Goal: Check status: Check status

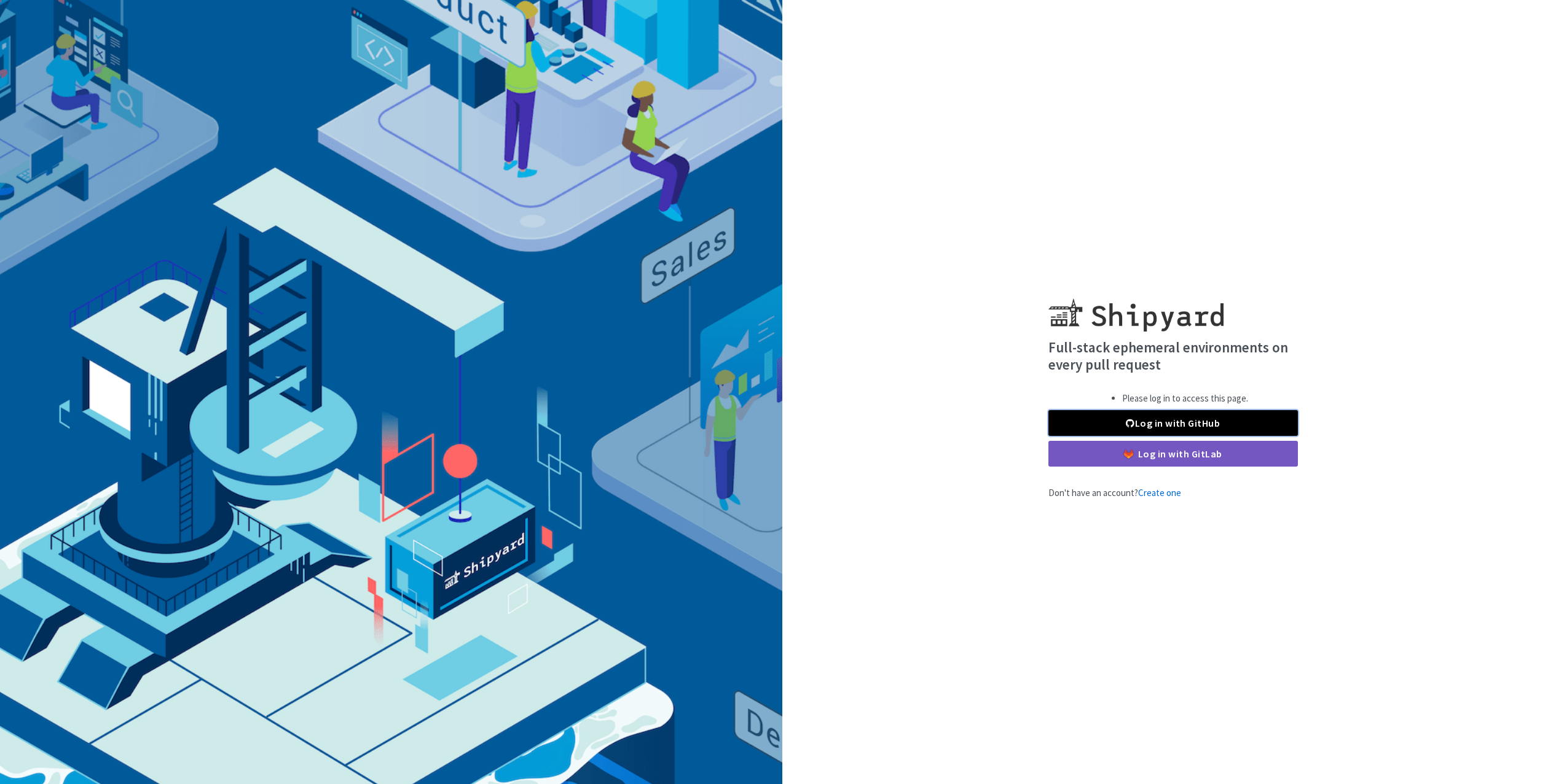
click at [1131, 428] on span at bounding box center [1129, 423] width 9 height 10
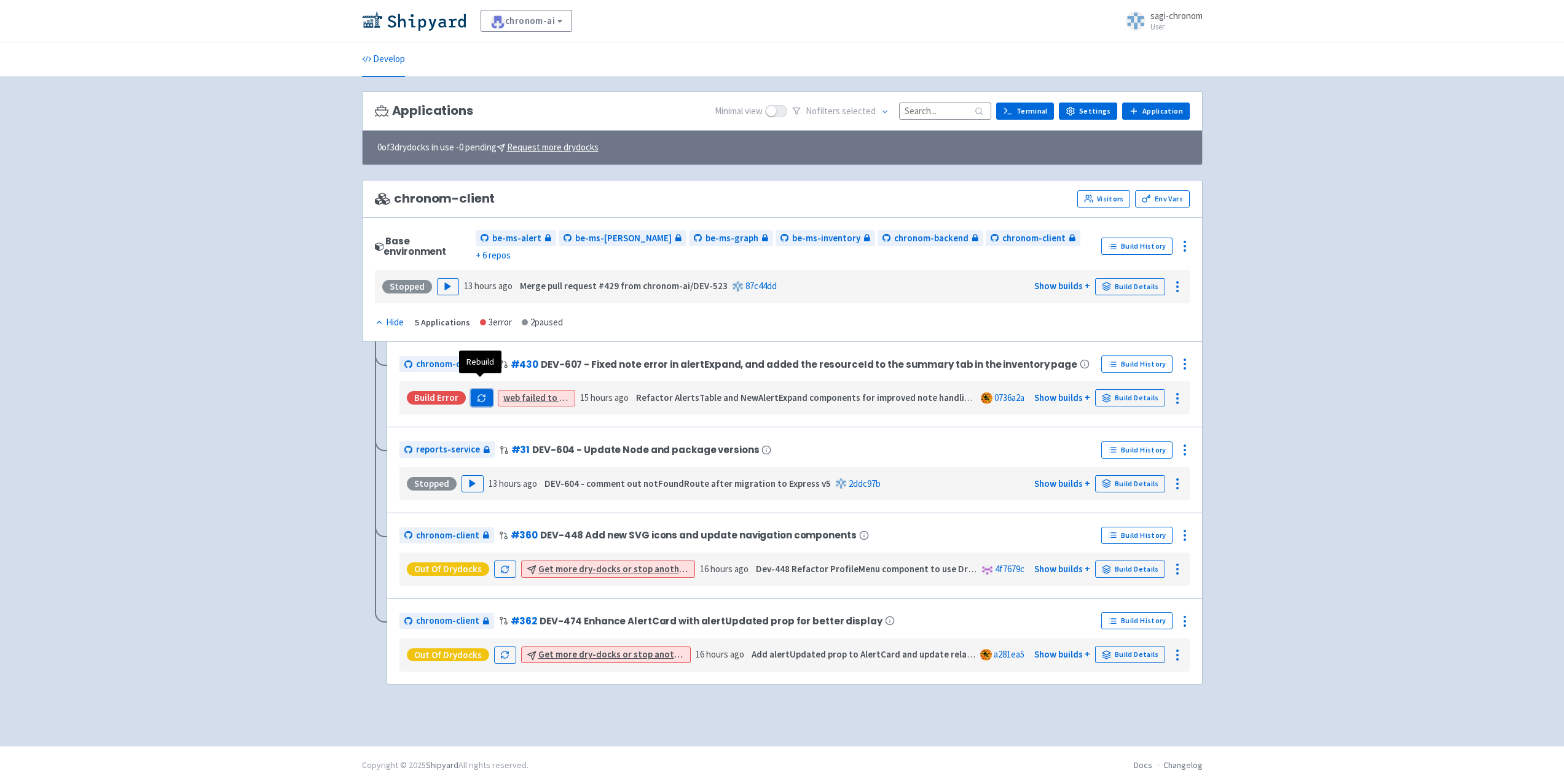
click at [482, 394] on icon "button" at bounding box center [481, 398] width 9 height 9
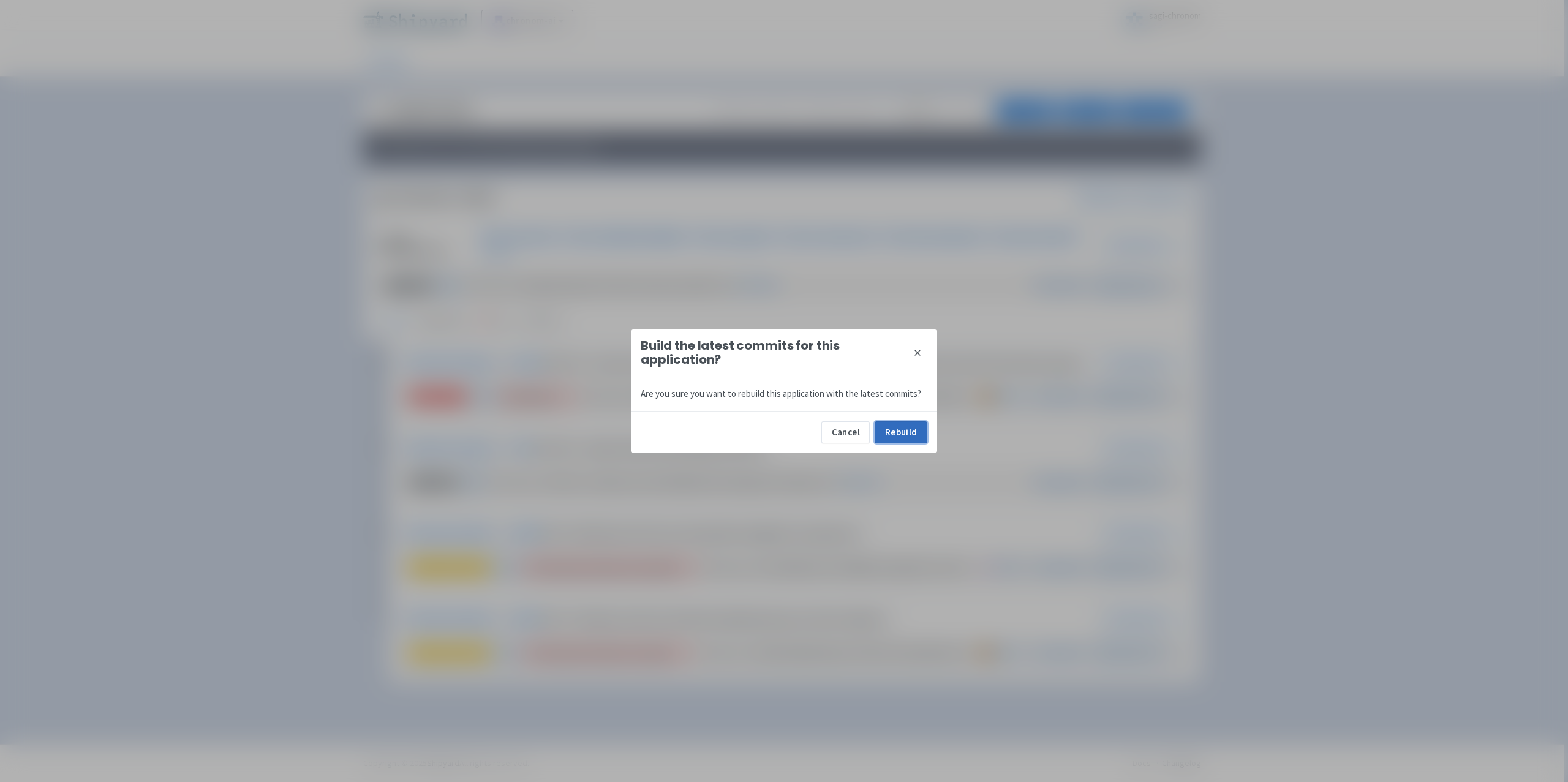
click at [892, 428] on button "Rebuild" at bounding box center [901, 432] width 52 height 22
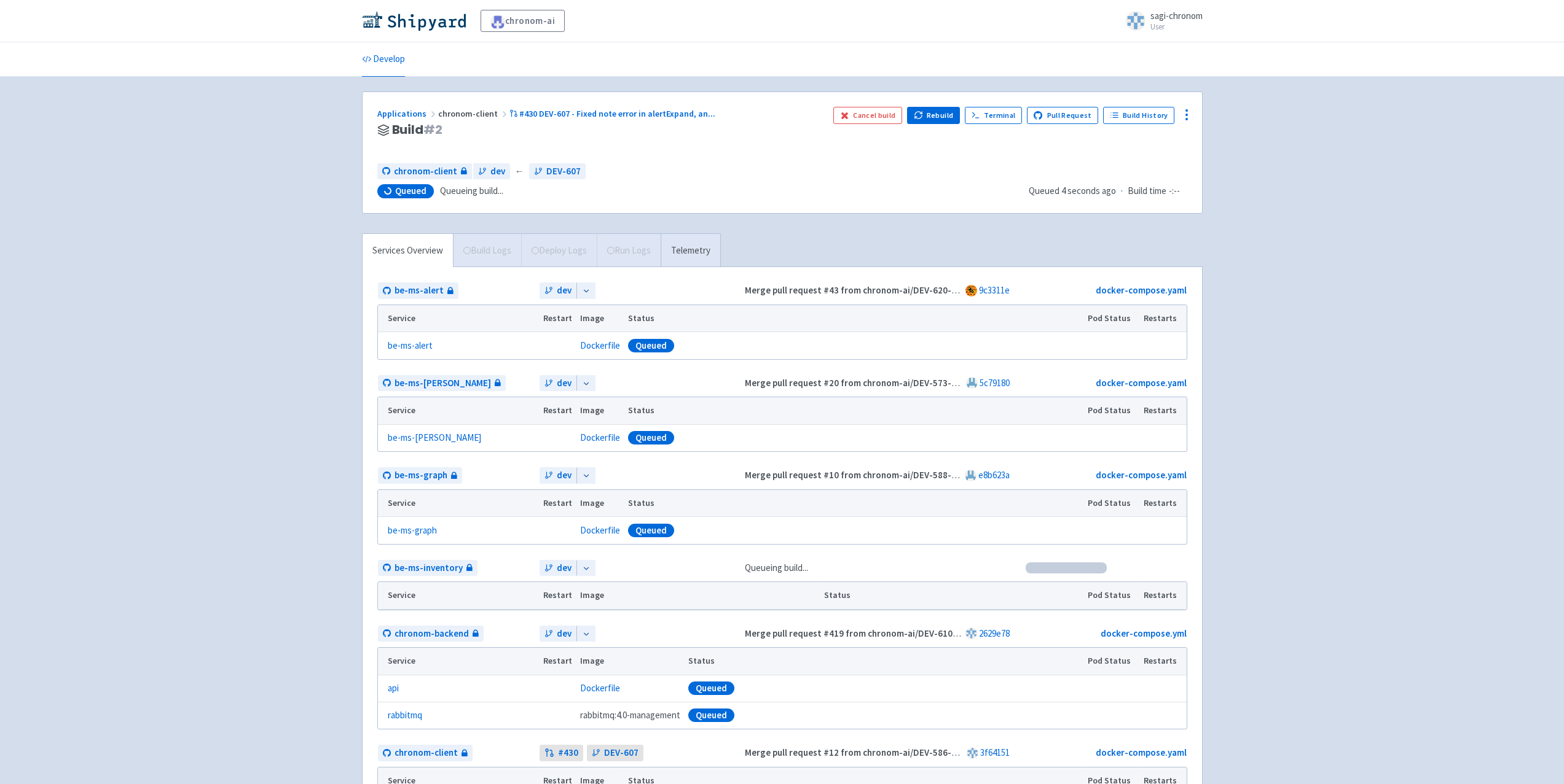
click at [296, 213] on div "chronom-ai sagi-chronom User Profile Sign out Develop #" at bounding box center [782, 639] width 1564 height 1278
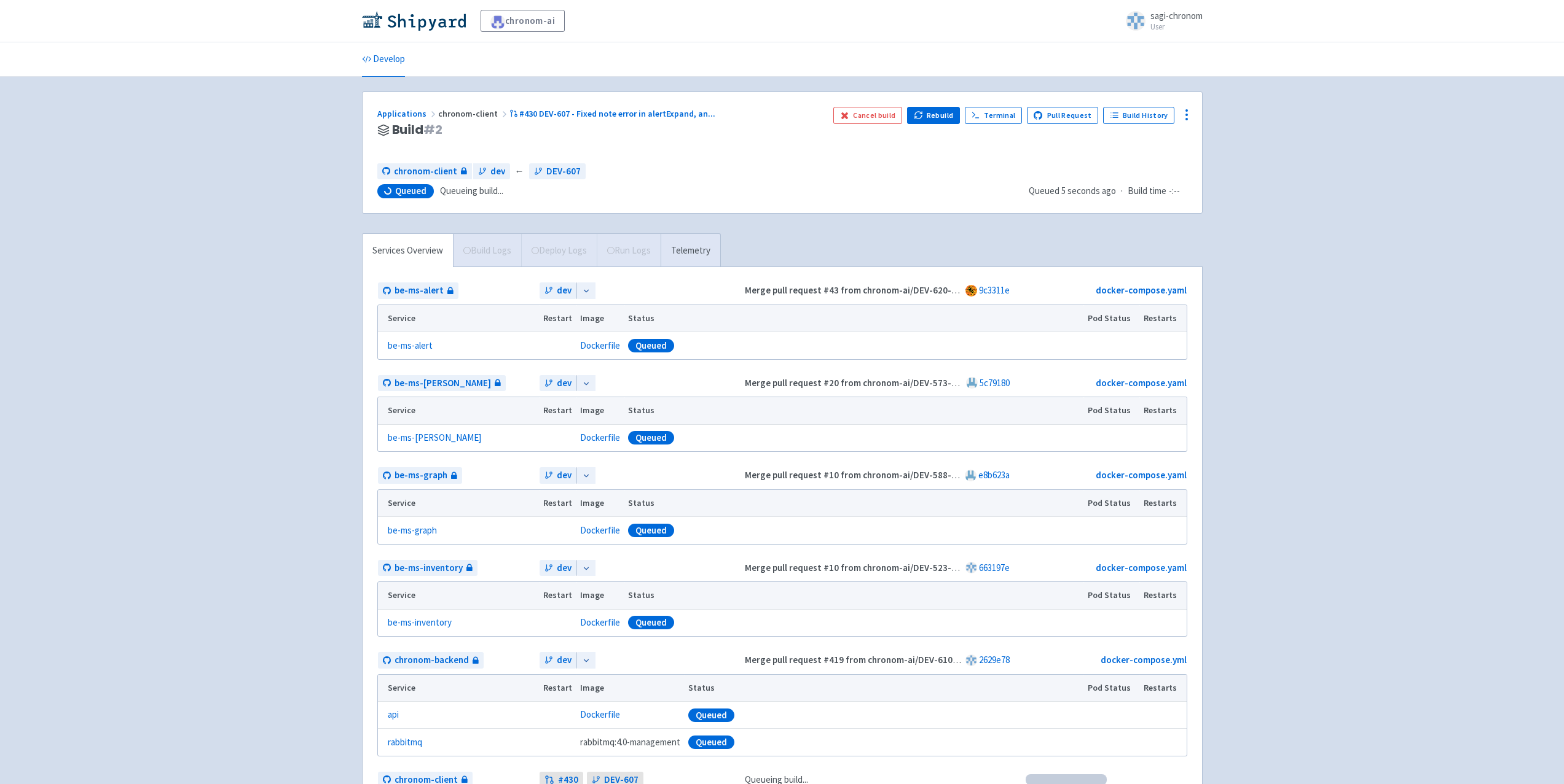
click at [1371, 512] on div "chronom-ai sagi-chronom User Profile Sign out Develop #" at bounding box center [782, 731] width 1564 height 1464
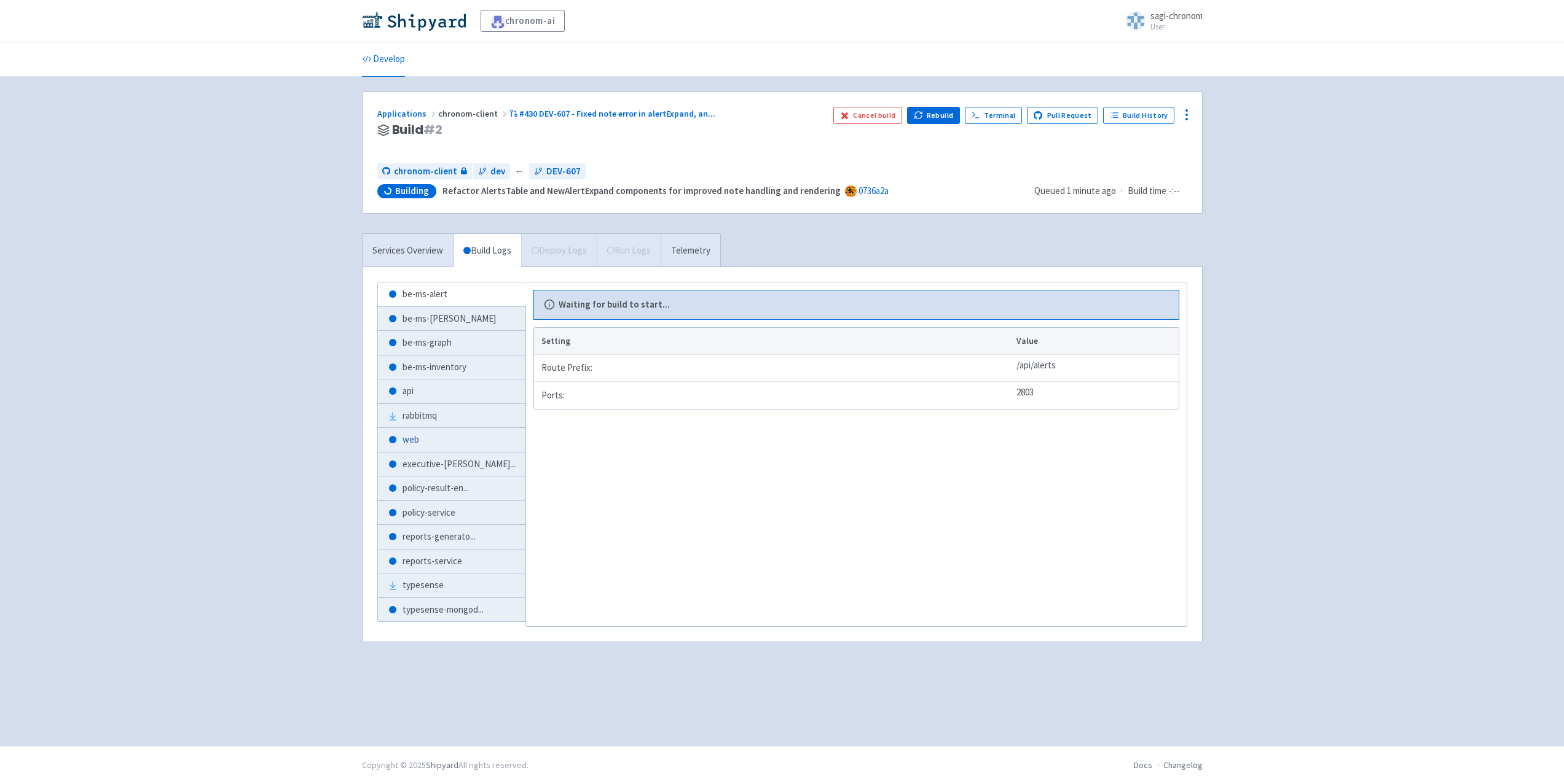
click at [440, 447] on link "web" at bounding box center [452, 440] width 147 height 24
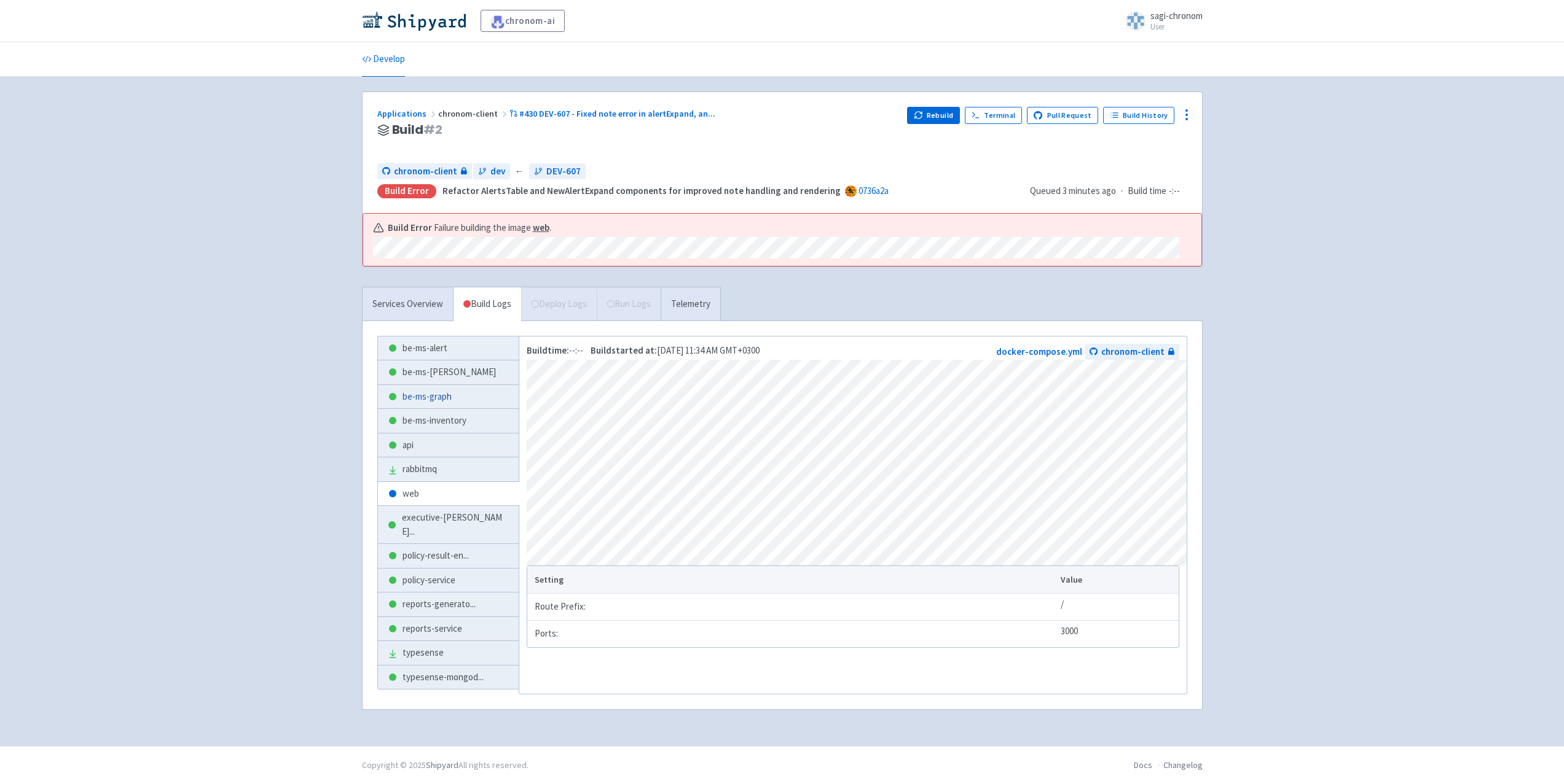
scroll to position [6, 0]
click at [825, 297] on div "Services Overview Build Logs Deploy Logs Run Logs Telemetry be-ms-alert be-ms-c…" at bounding box center [782, 505] width 856 height 438
click at [422, 139] on link "A newer build is available →" at bounding box center [637, 146] width 521 height 14
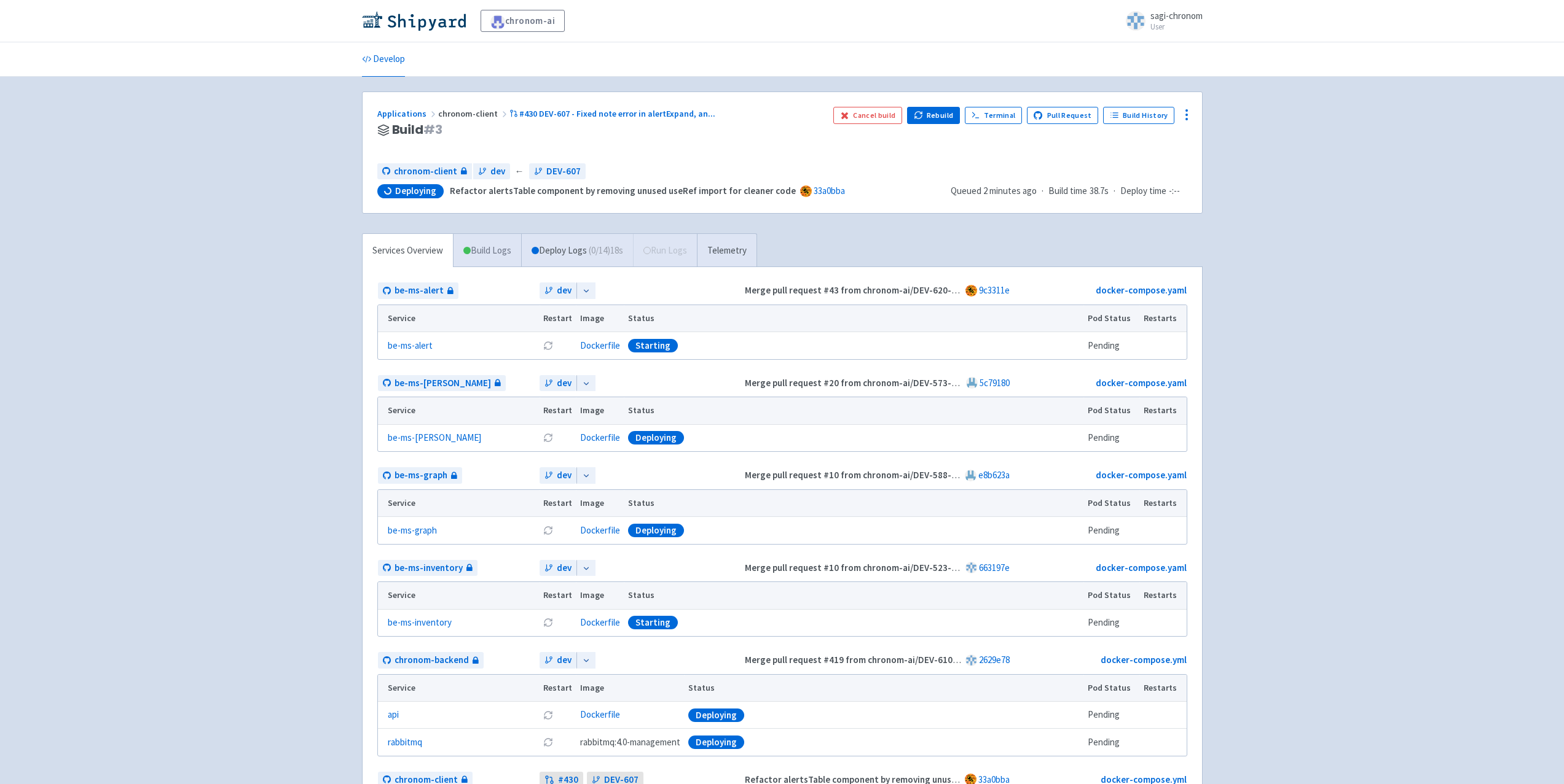
click at [484, 250] on link "Build Logs" at bounding box center [487, 251] width 67 height 34
